Goal: Obtain resource: Download file/media

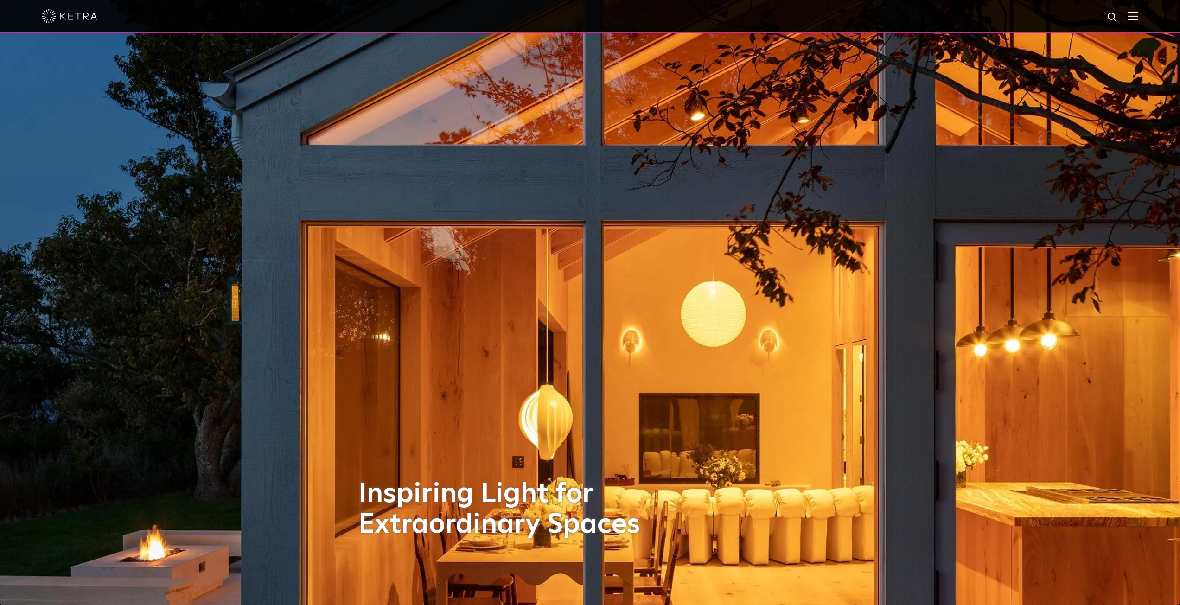
scroll to position [46, 0]
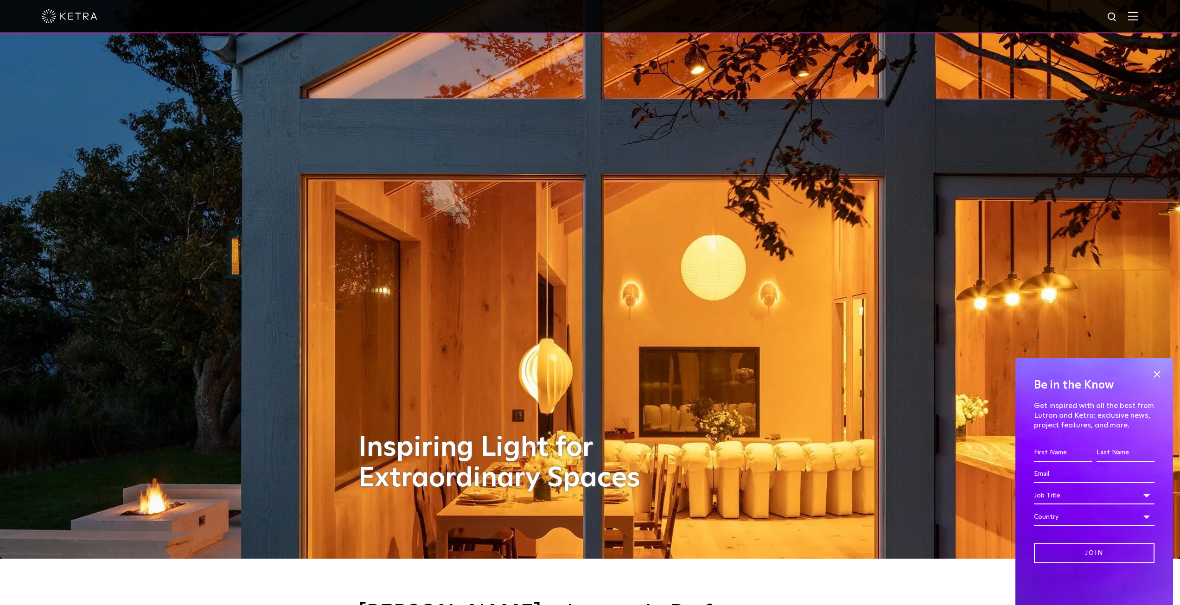
click at [1137, 18] on img at bounding box center [1133, 16] width 10 height 9
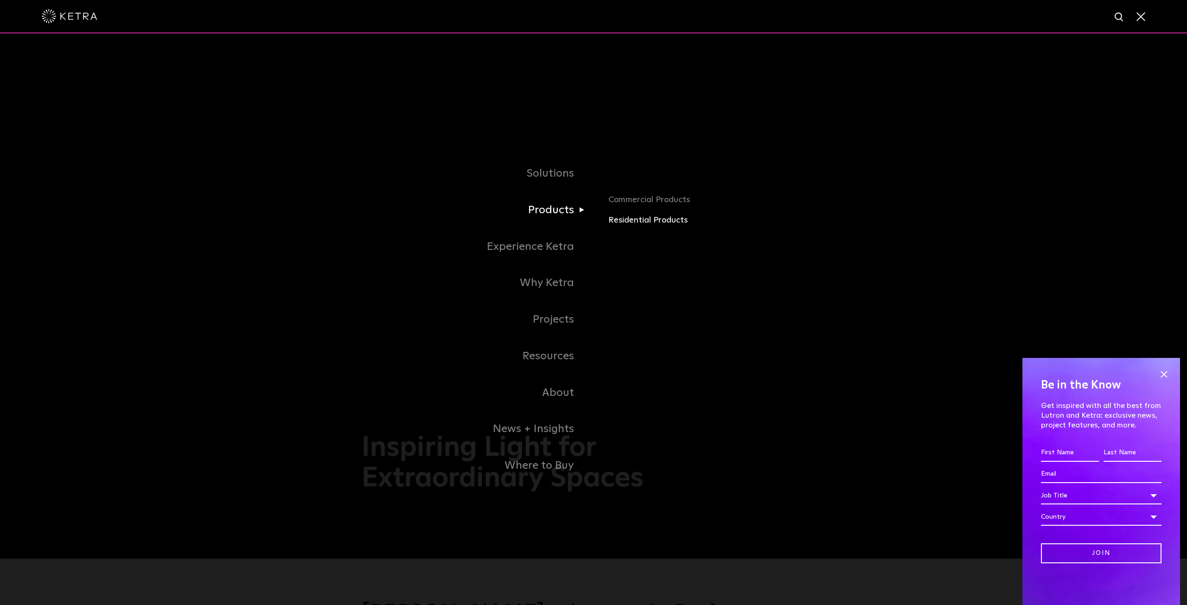
click at [625, 225] on link "Residential Products" at bounding box center [716, 220] width 217 height 13
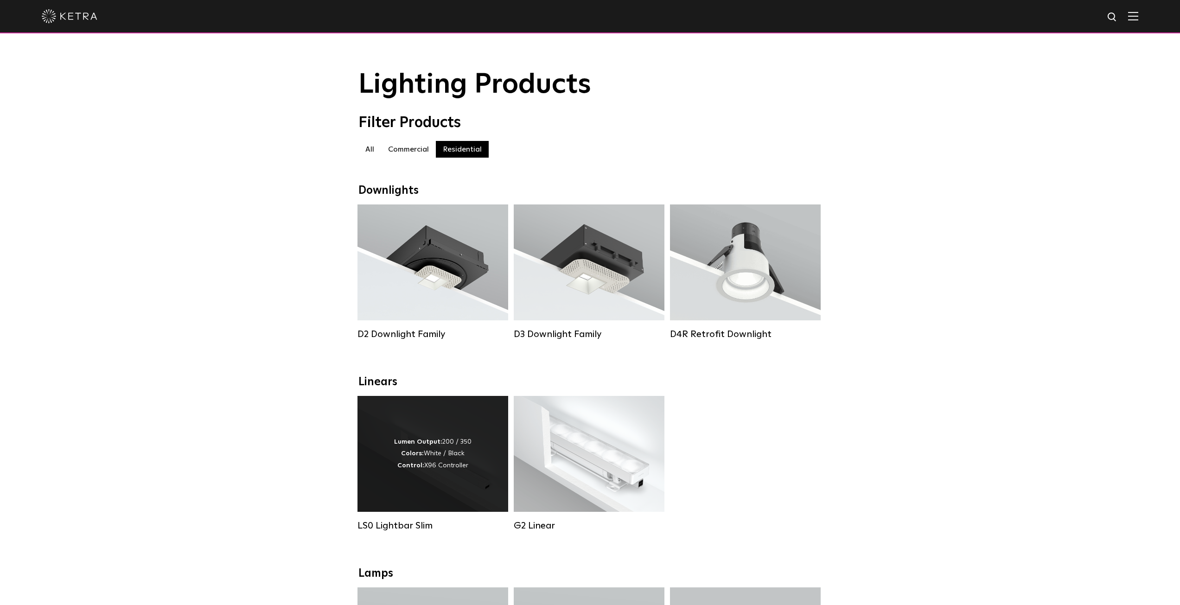
click at [424, 468] on strong "Control:" at bounding box center [410, 465] width 27 height 6
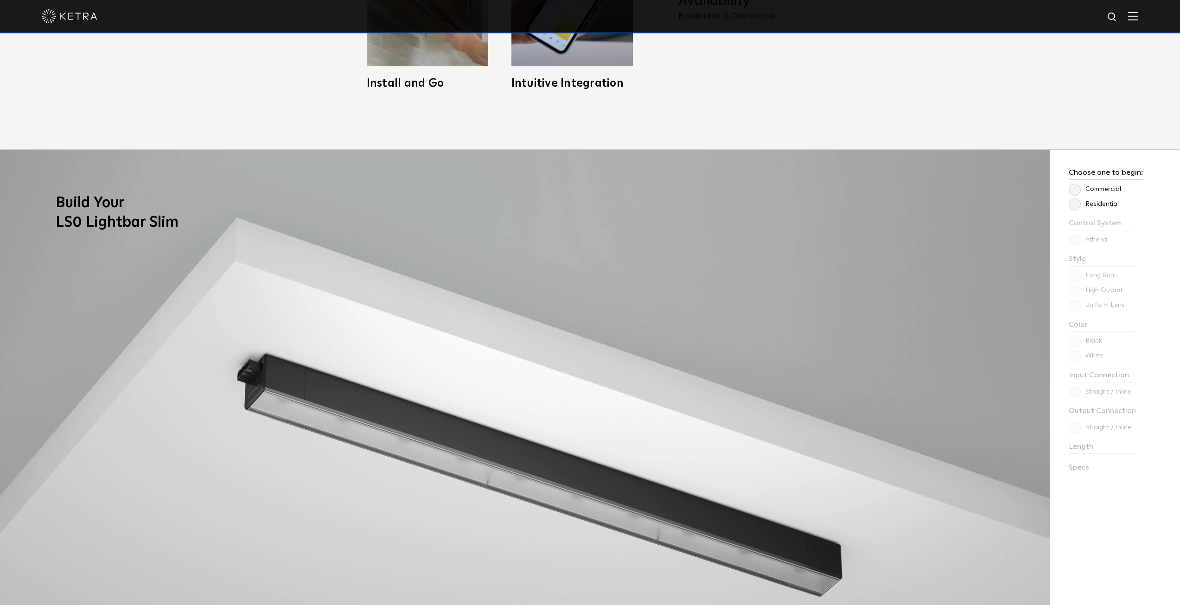
scroll to position [834, 0]
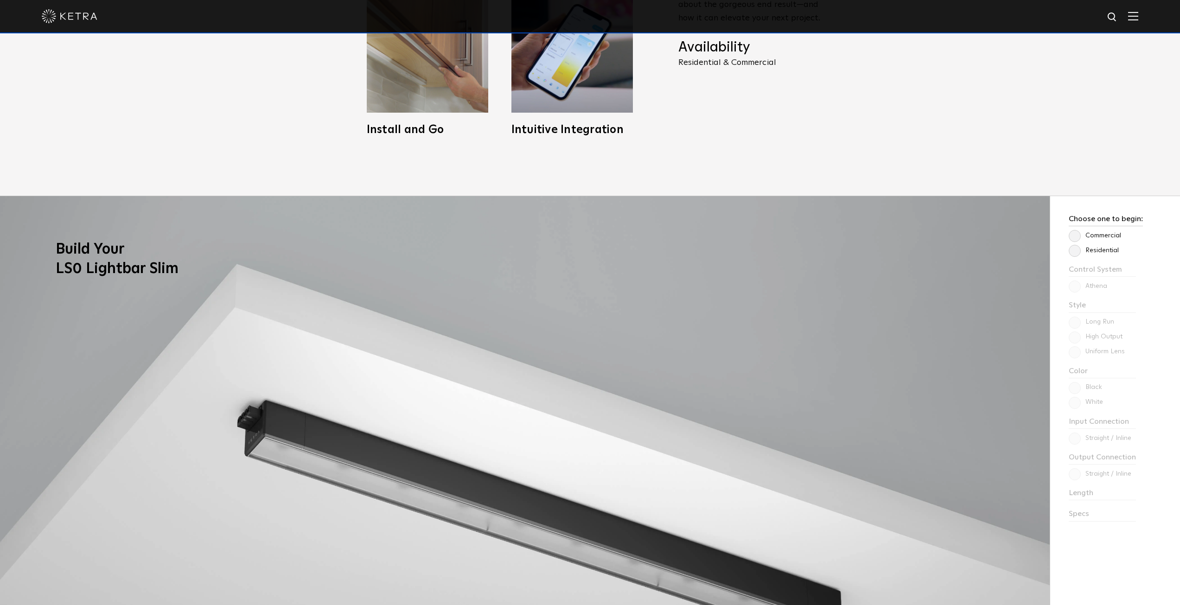
click at [1095, 254] on p "Residential" at bounding box center [1106, 250] width 74 height 11
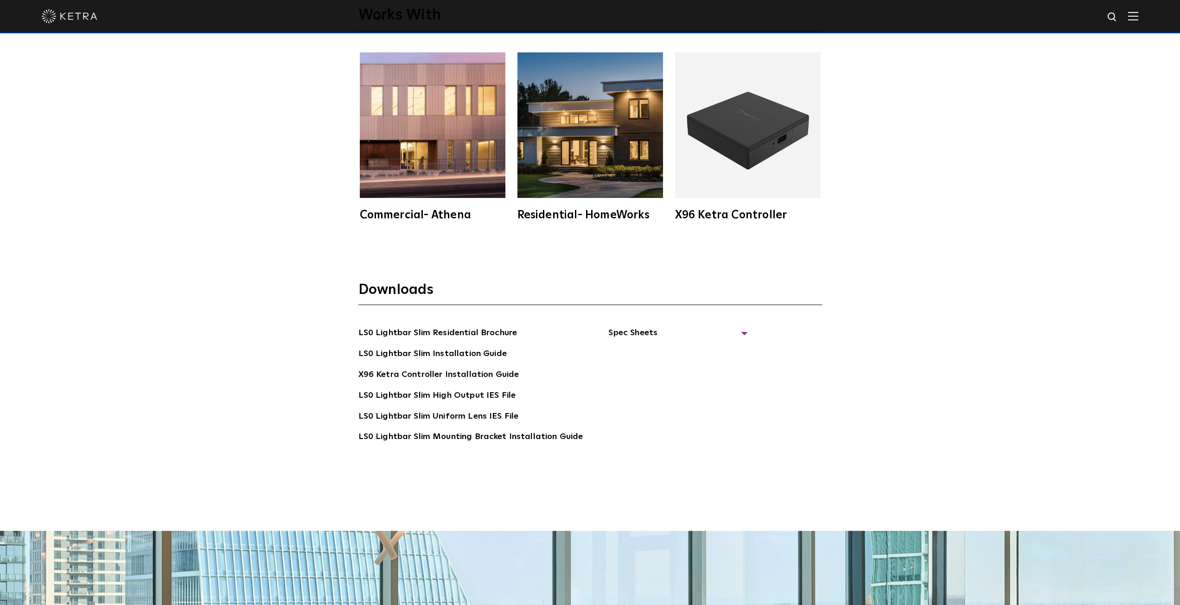
scroll to position [2225, 0]
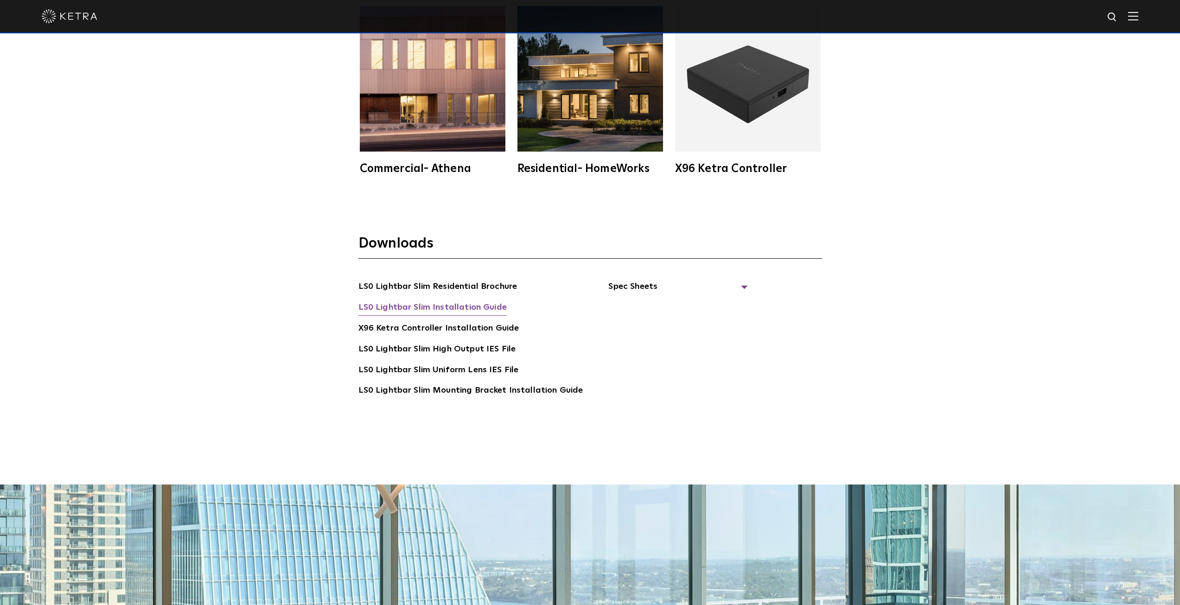
click at [477, 306] on link "LS0 Lightbar Slim Installation Guide" at bounding box center [432, 308] width 148 height 15
